Goal: Transaction & Acquisition: Purchase product/service

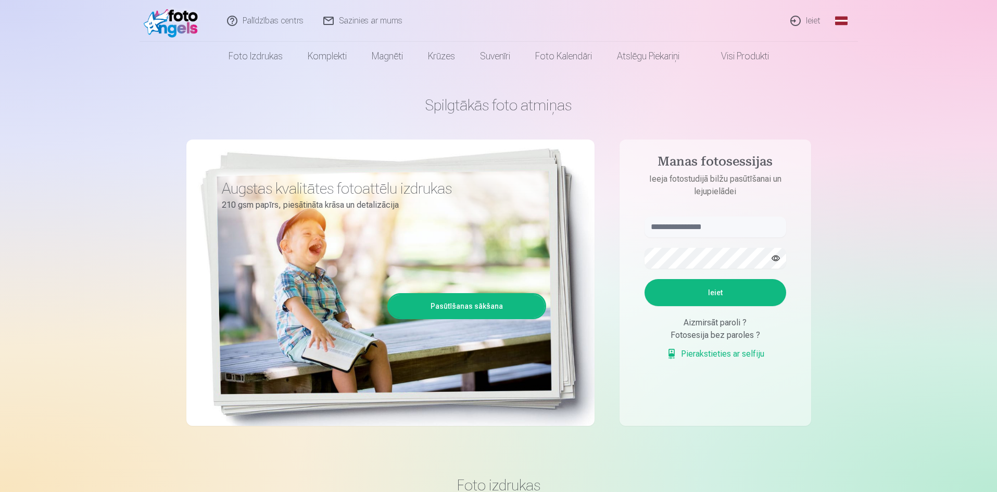
click at [807, 23] on link "Ieiet" at bounding box center [806, 21] width 50 height 42
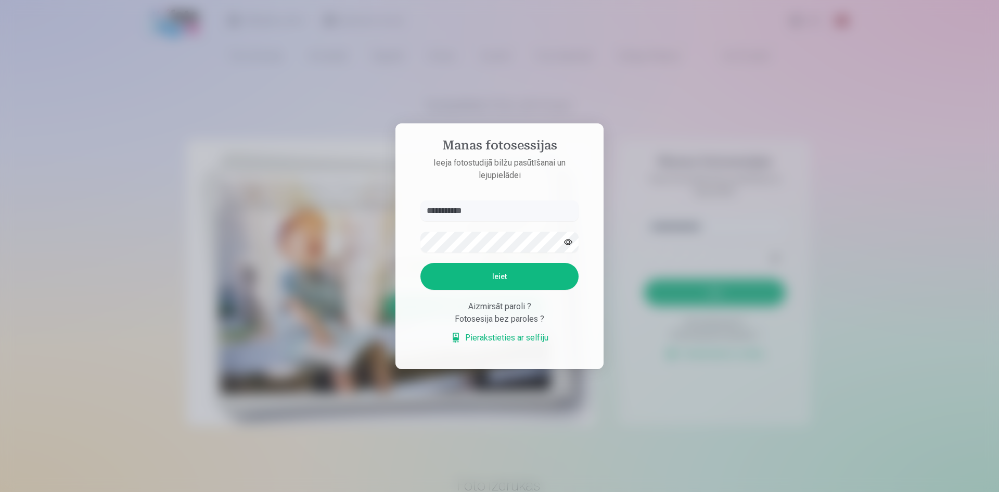
type input "**********"
click at [486, 282] on button "Ieiet" at bounding box center [500, 276] width 158 height 27
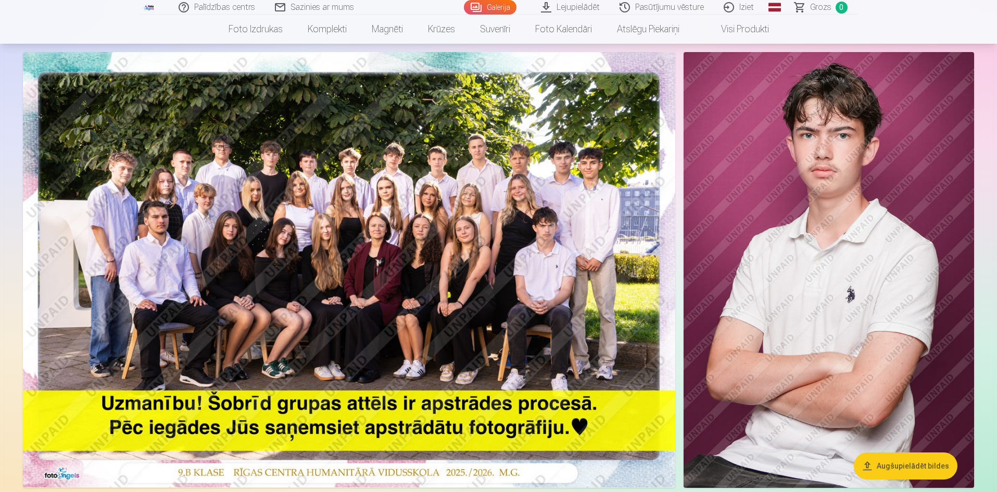
scroll to position [52, 0]
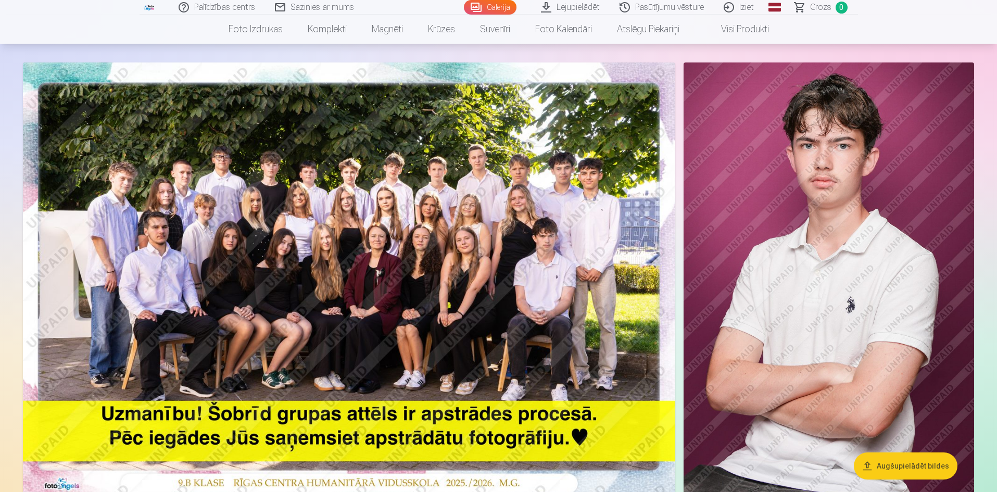
click at [522, 271] on img at bounding box center [349, 279] width 652 height 435
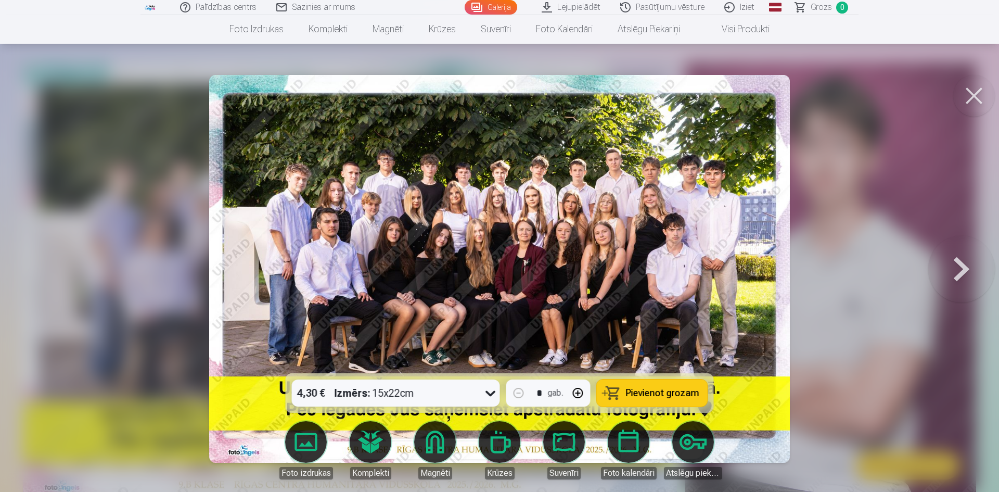
click at [489, 391] on icon at bounding box center [491, 393] width 17 height 17
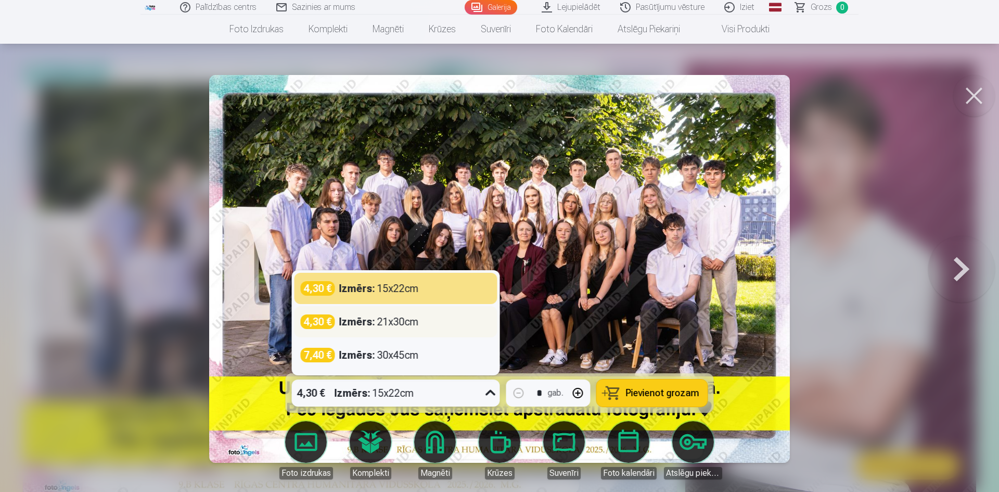
click at [441, 321] on div "4,30 € Izmērs : 21x30cm" at bounding box center [396, 321] width 191 height 15
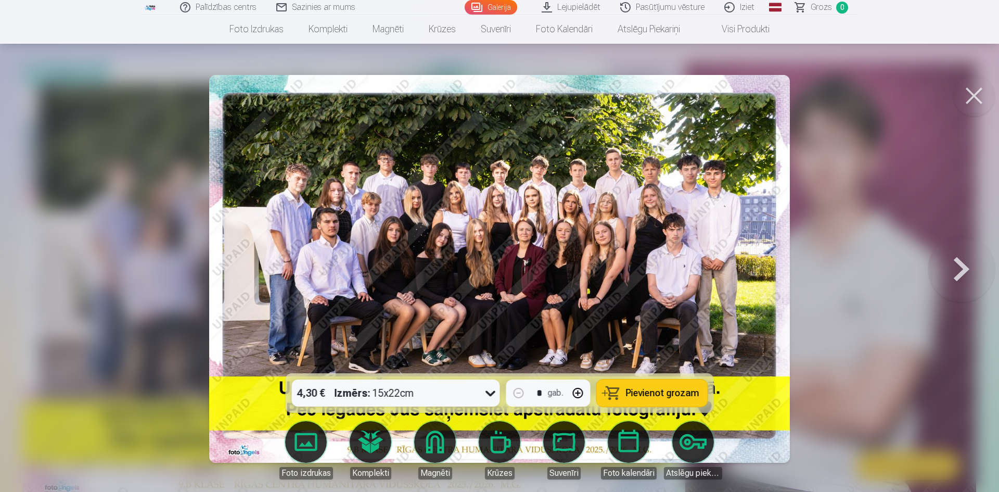
click at [670, 388] on span "Pievienot grozam" at bounding box center [662, 392] width 73 height 9
click at [971, 92] on button at bounding box center [975, 96] width 42 height 42
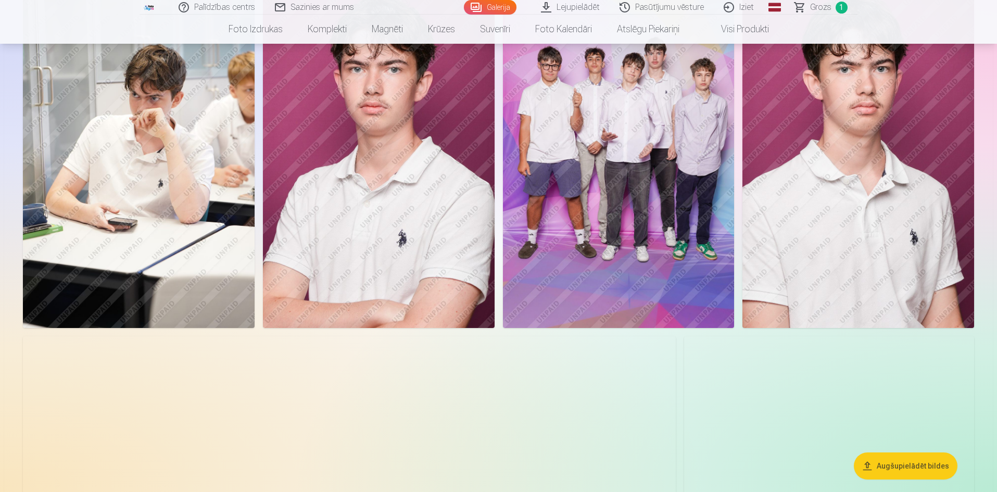
scroll to position [521, 0]
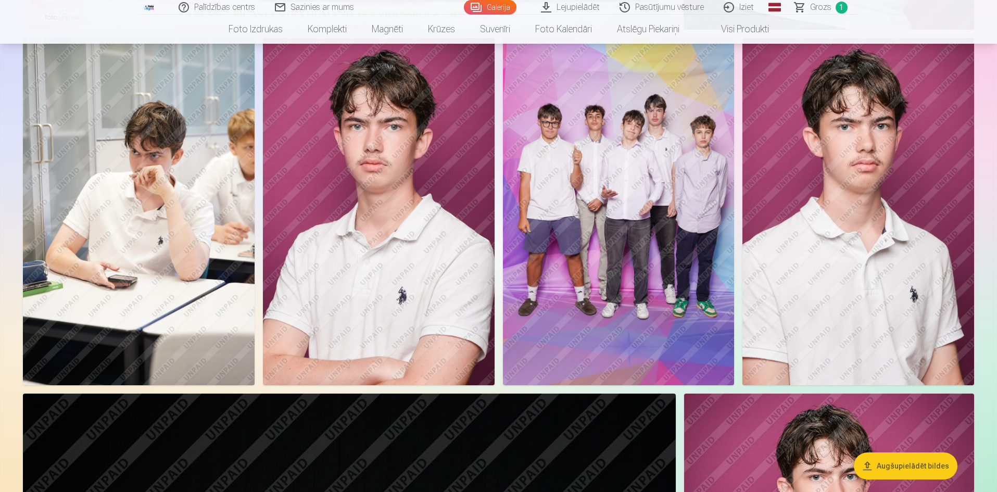
click at [598, 200] on img at bounding box center [619, 211] width 232 height 347
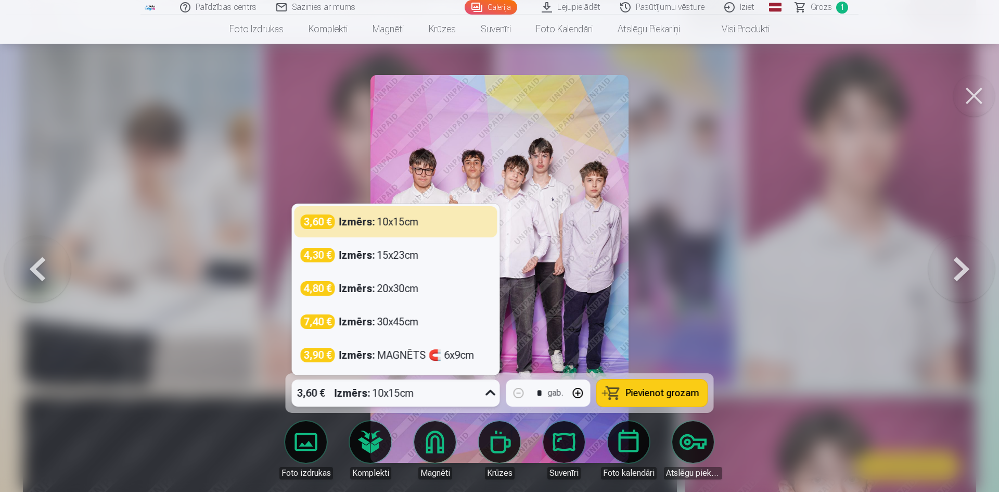
click at [446, 397] on div "3,60 € Izmērs : 10x15cm" at bounding box center [386, 392] width 188 height 27
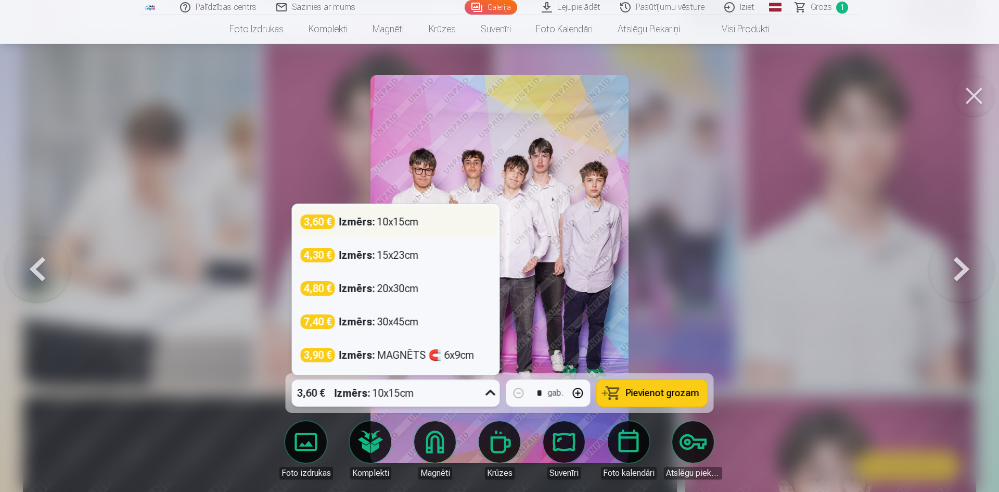
click at [379, 219] on div "Izmērs : 10x15cm" at bounding box center [379, 221] width 80 height 15
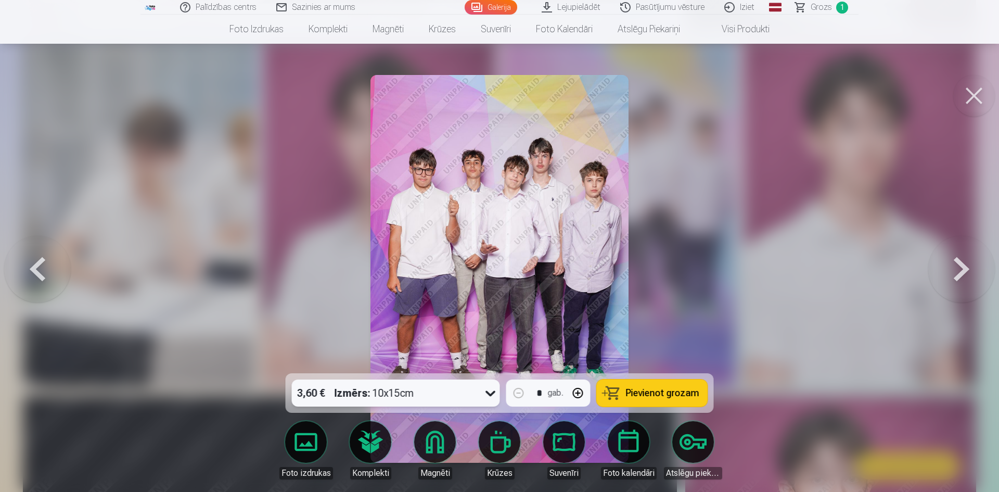
click at [619, 401] on button "Pievienot grozam" at bounding box center [652, 392] width 111 height 27
click at [954, 269] on button at bounding box center [962, 269] width 67 height 188
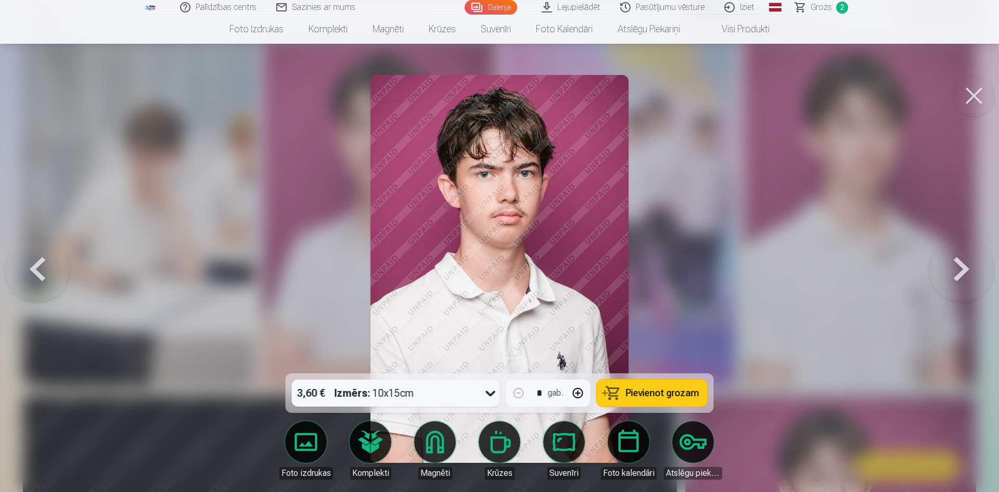
click at [458, 385] on div "3,60 € Izmērs : 10x15cm" at bounding box center [386, 392] width 188 height 27
click at [743, 252] on div at bounding box center [499, 246] width 999 height 492
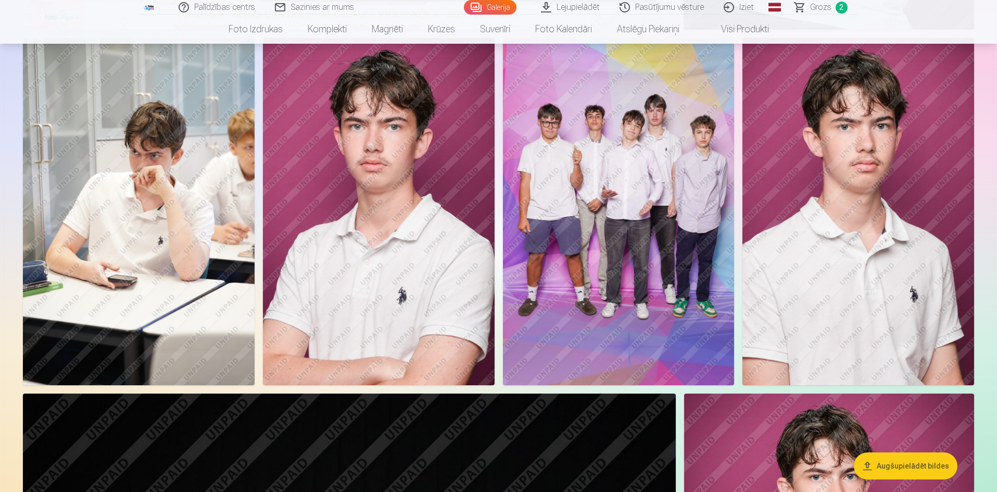
click at [369, 302] on img at bounding box center [379, 211] width 232 height 347
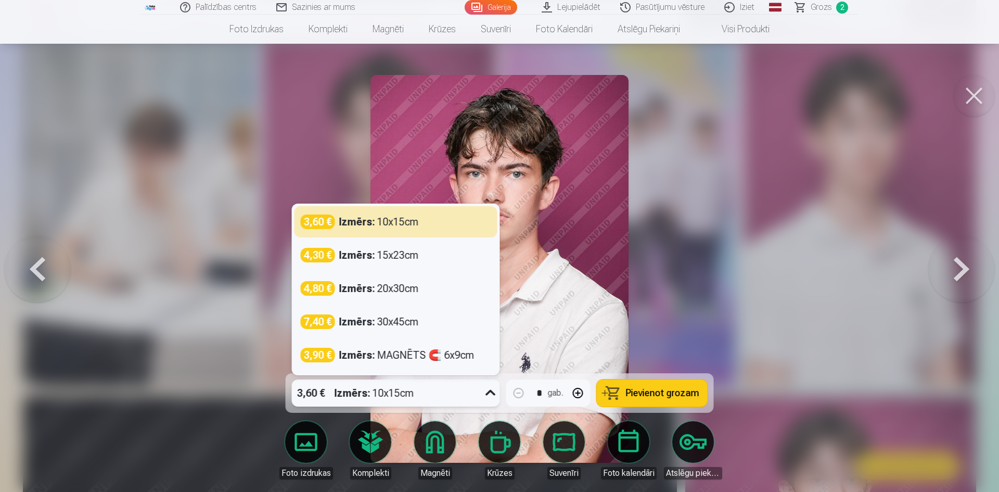
click at [456, 388] on div "3,60 € Izmērs : 10x15cm" at bounding box center [386, 392] width 188 height 27
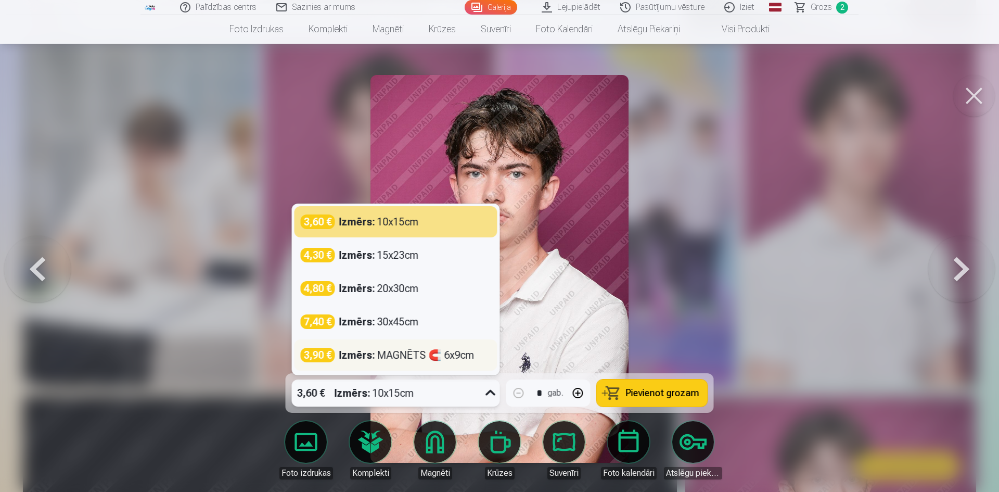
click at [436, 356] on div "Izmērs : MAGNĒTS 🧲 6x9cm" at bounding box center [406, 355] width 135 height 15
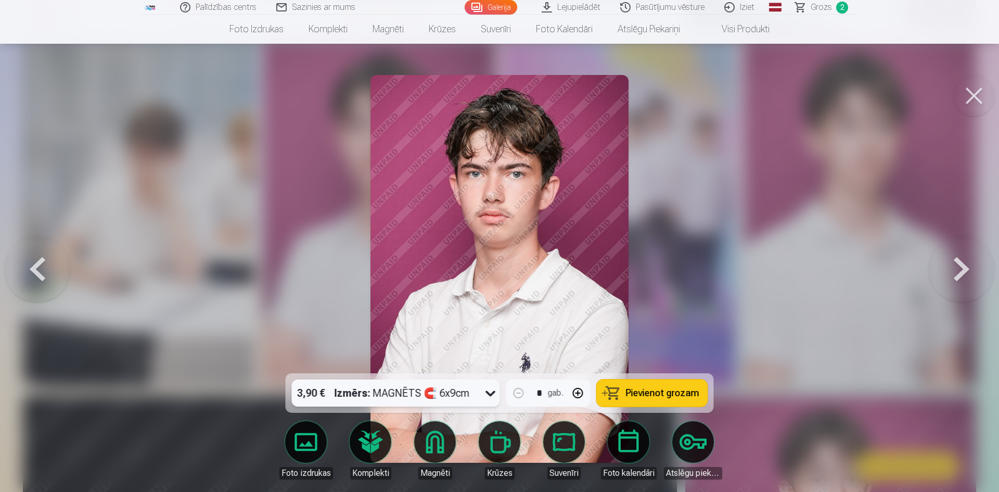
click at [663, 390] on span "Pievienot grozam" at bounding box center [662, 392] width 73 height 9
click at [963, 259] on button at bounding box center [962, 269] width 67 height 188
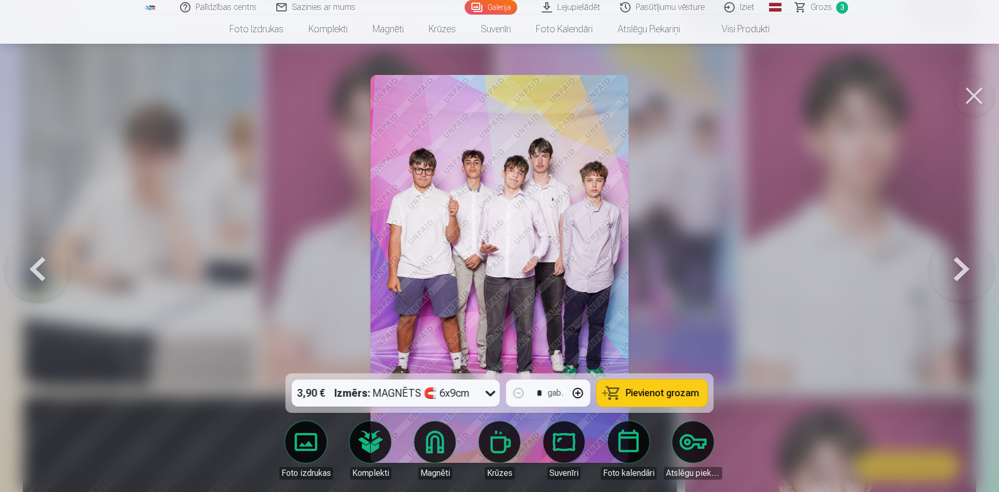
click at [963, 259] on button at bounding box center [962, 269] width 67 height 188
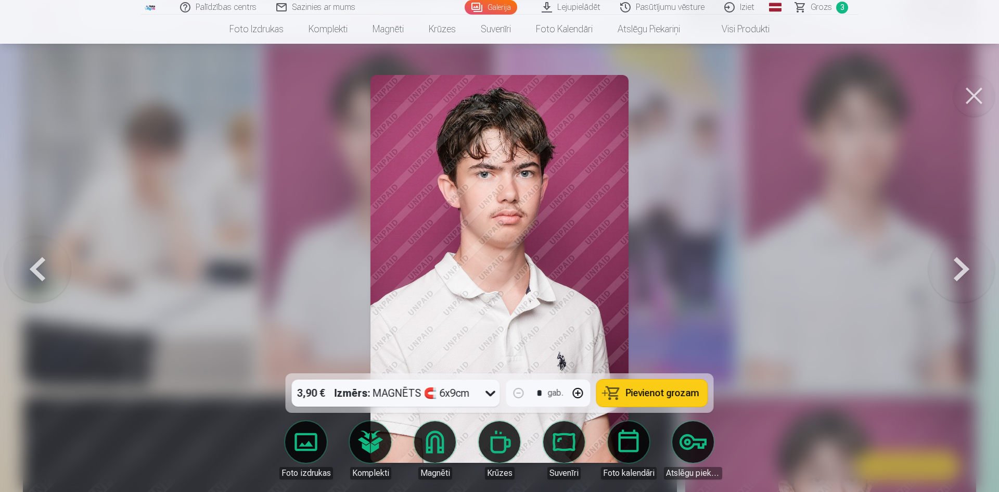
click at [963, 262] on button at bounding box center [962, 269] width 67 height 188
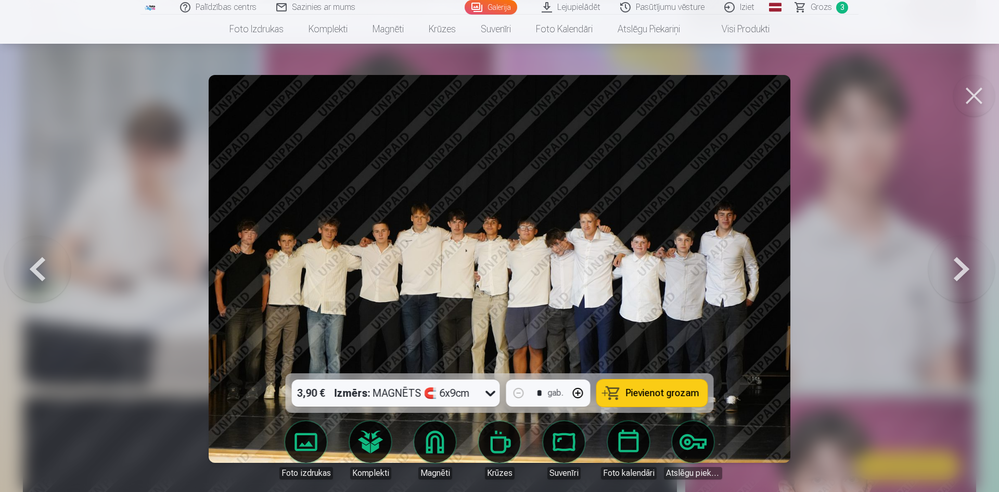
click at [481, 391] on div "3,90 € Izmērs : MAGNĒTS 🧲 6x9cm" at bounding box center [396, 392] width 208 height 27
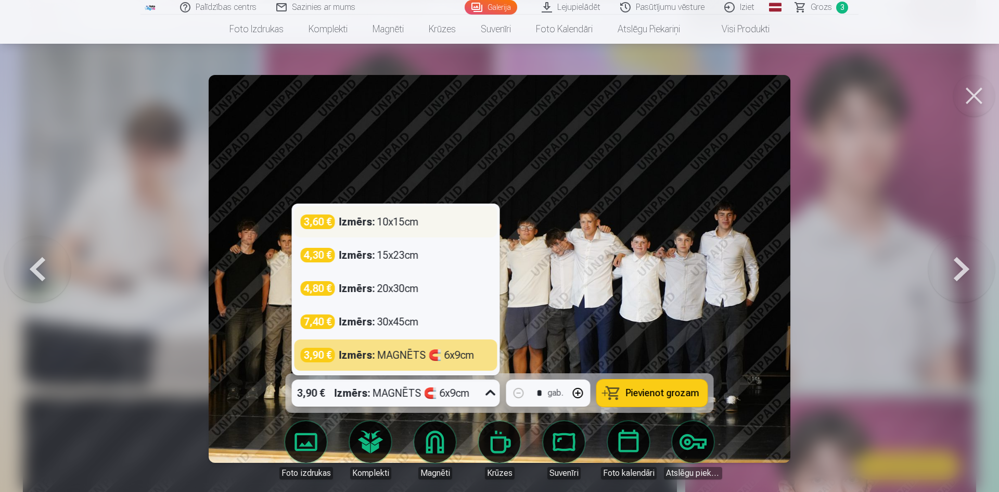
click at [417, 223] on div "Izmērs : 10x15cm" at bounding box center [379, 221] width 80 height 15
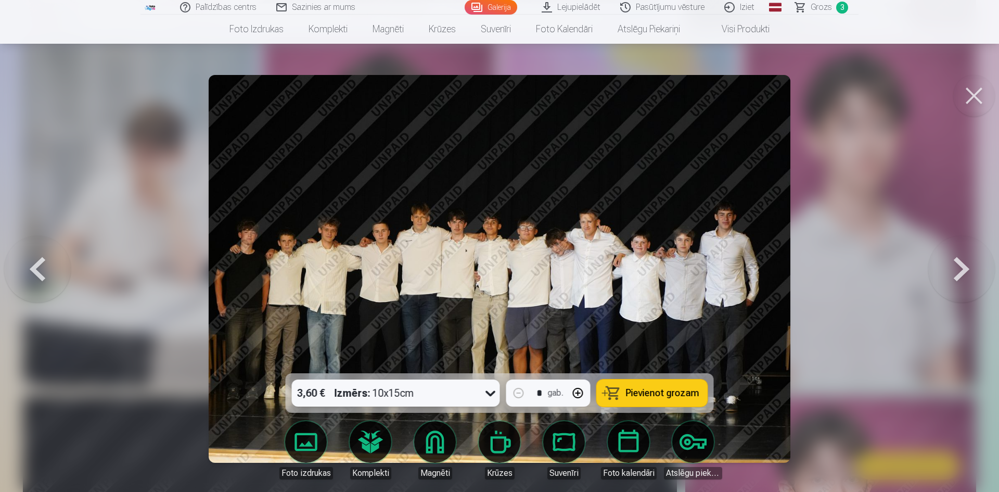
click at [656, 398] on span "Pievienot grozam" at bounding box center [662, 392] width 73 height 9
click at [965, 90] on button at bounding box center [975, 96] width 42 height 42
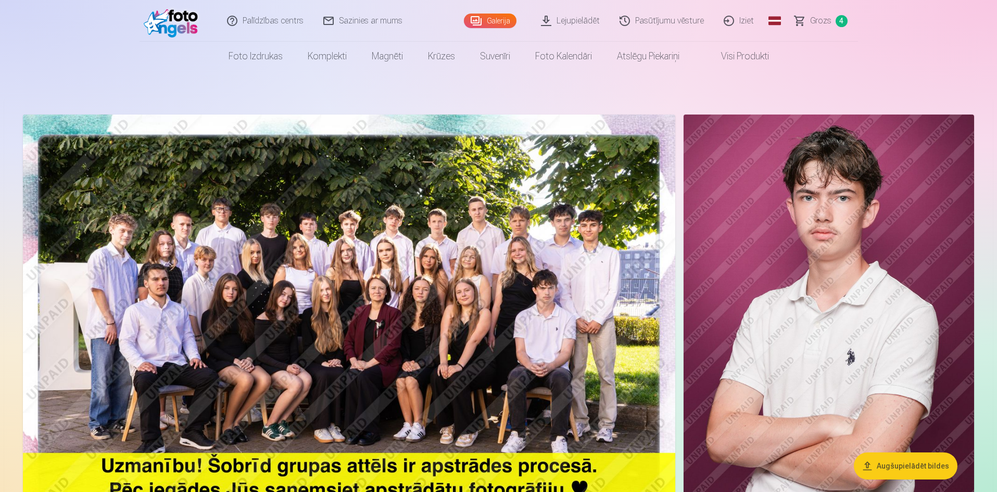
click at [923, 469] on button "Augšupielādēt bildes" at bounding box center [906, 465] width 104 height 27
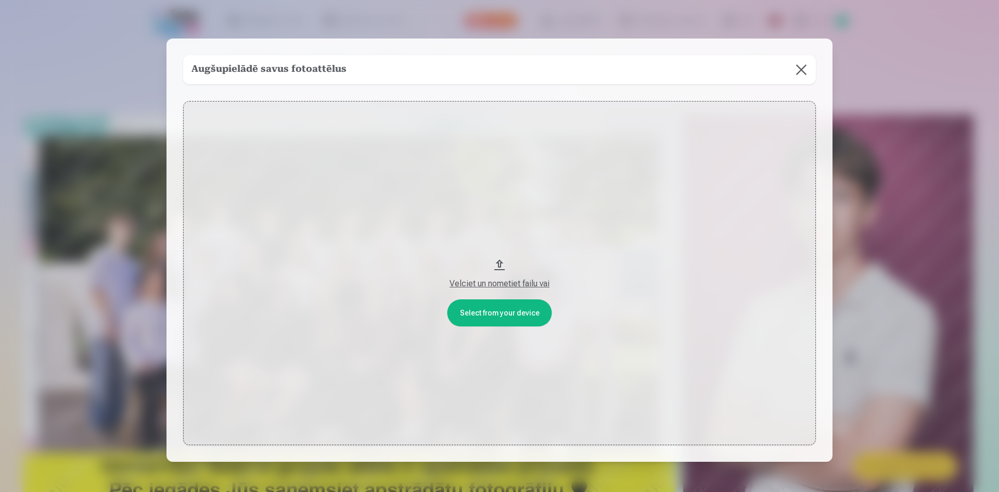
click at [799, 74] on button at bounding box center [801, 69] width 29 height 29
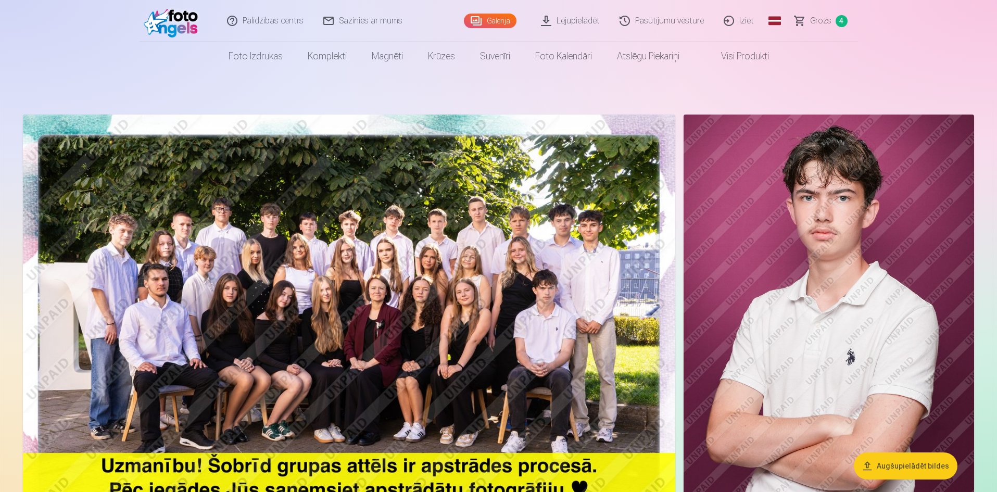
click at [825, 19] on span "Grozs" at bounding box center [820, 21] width 21 height 12
